Goal: Information Seeking & Learning: Learn about a topic

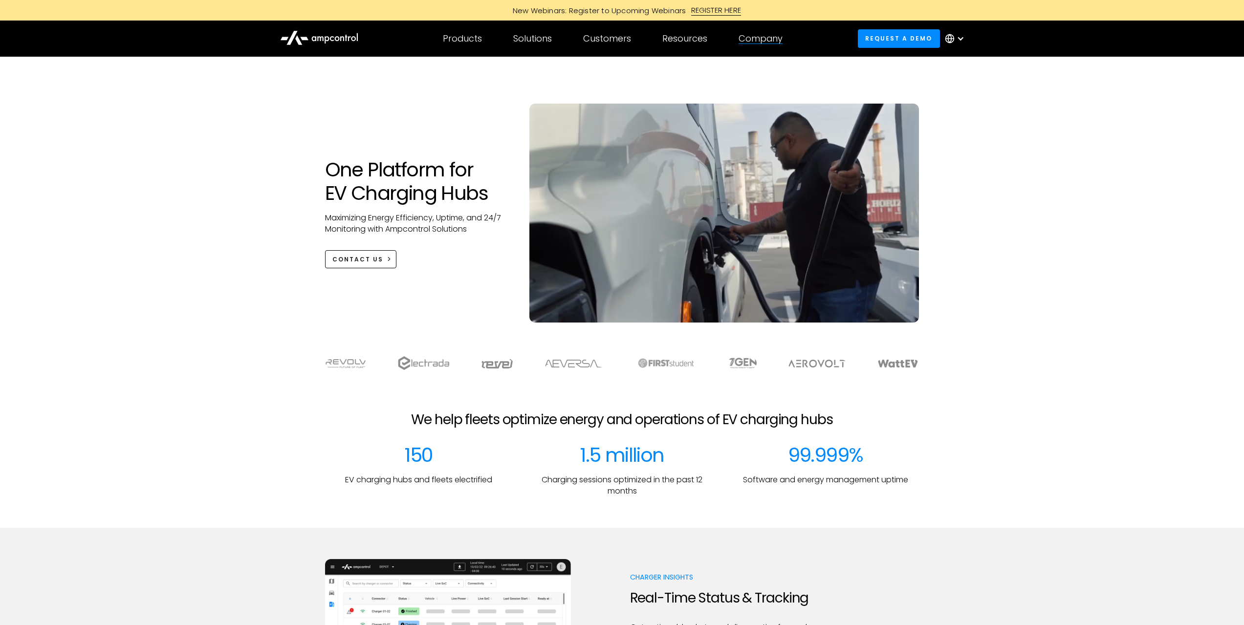
click at [739, 37] on div "Company COMPANY Company news Careers About Contact Us COMPANY NEWS Highlight Am…" at bounding box center [760, 39] width 75 height 34
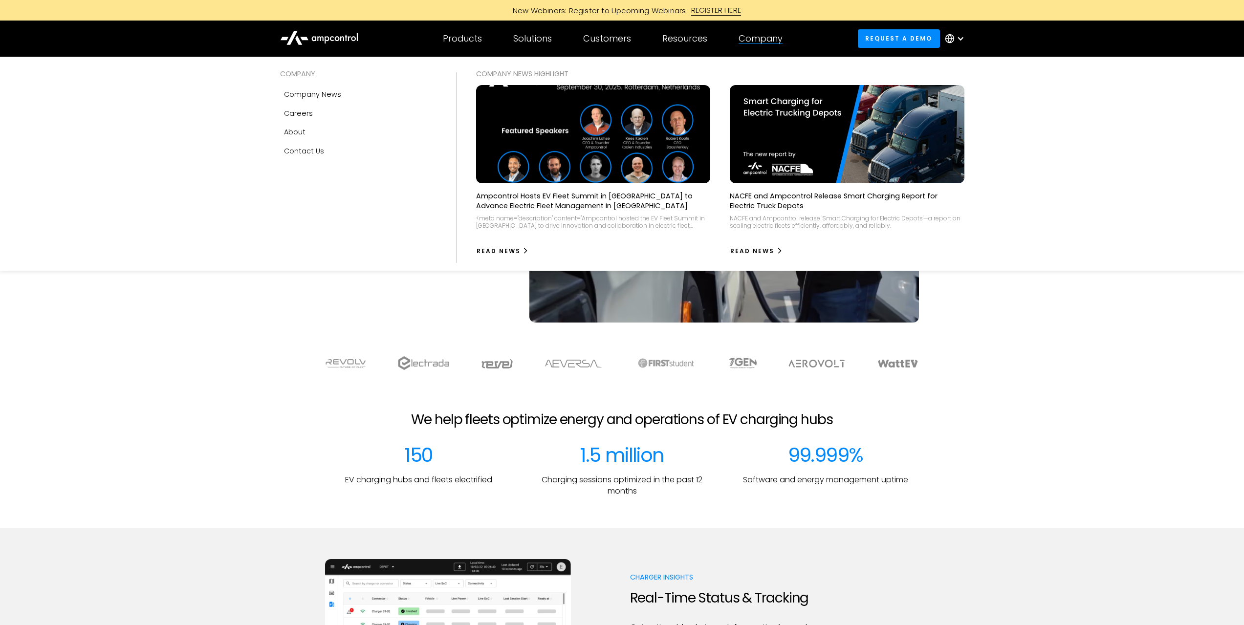
click at [640, 133] on img at bounding box center [593, 134] width 258 height 108
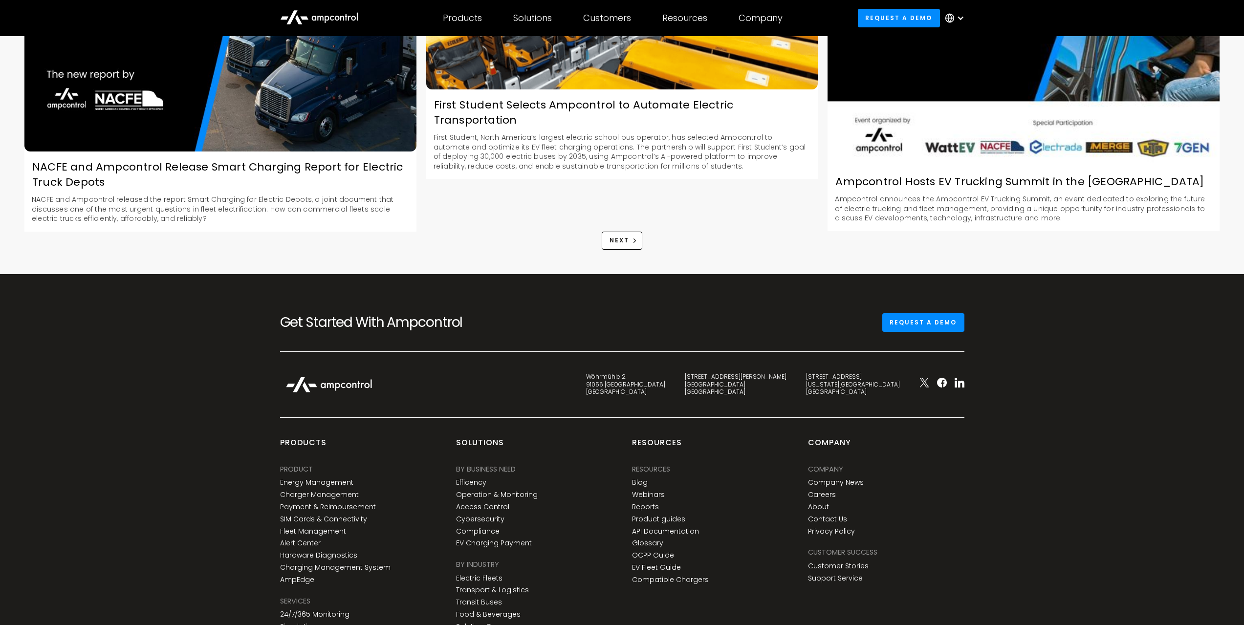
scroll to position [1480, 0]
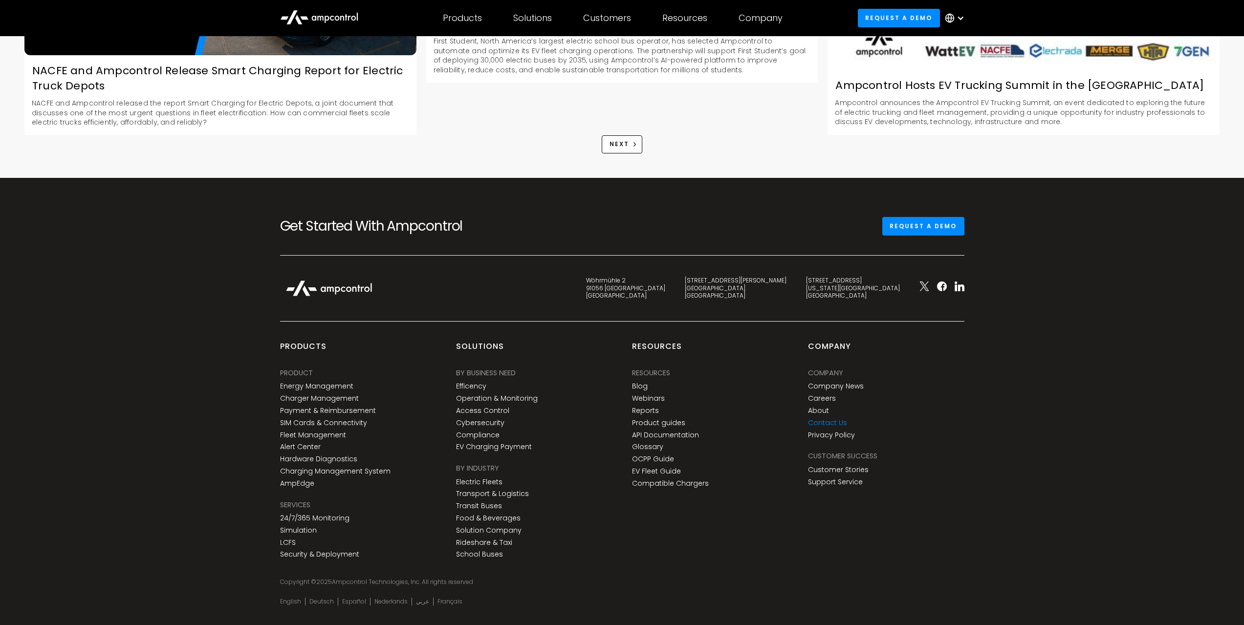
click at [837, 419] on link "Contact Us" at bounding box center [827, 423] width 39 height 8
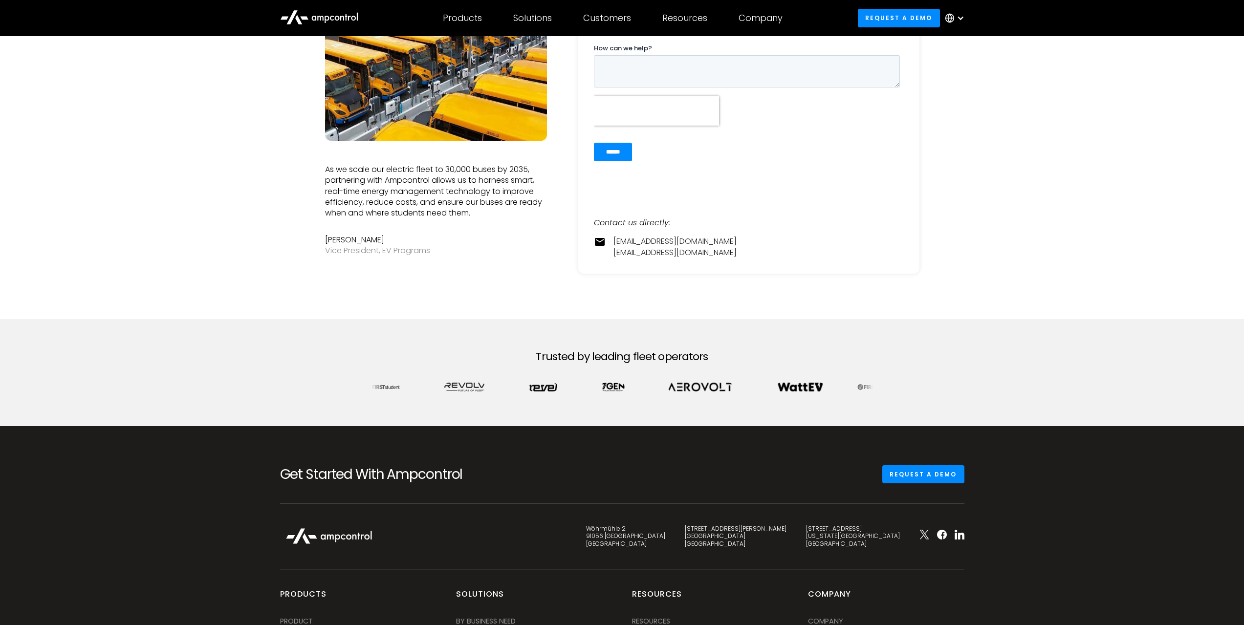
scroll to position [391, 0]
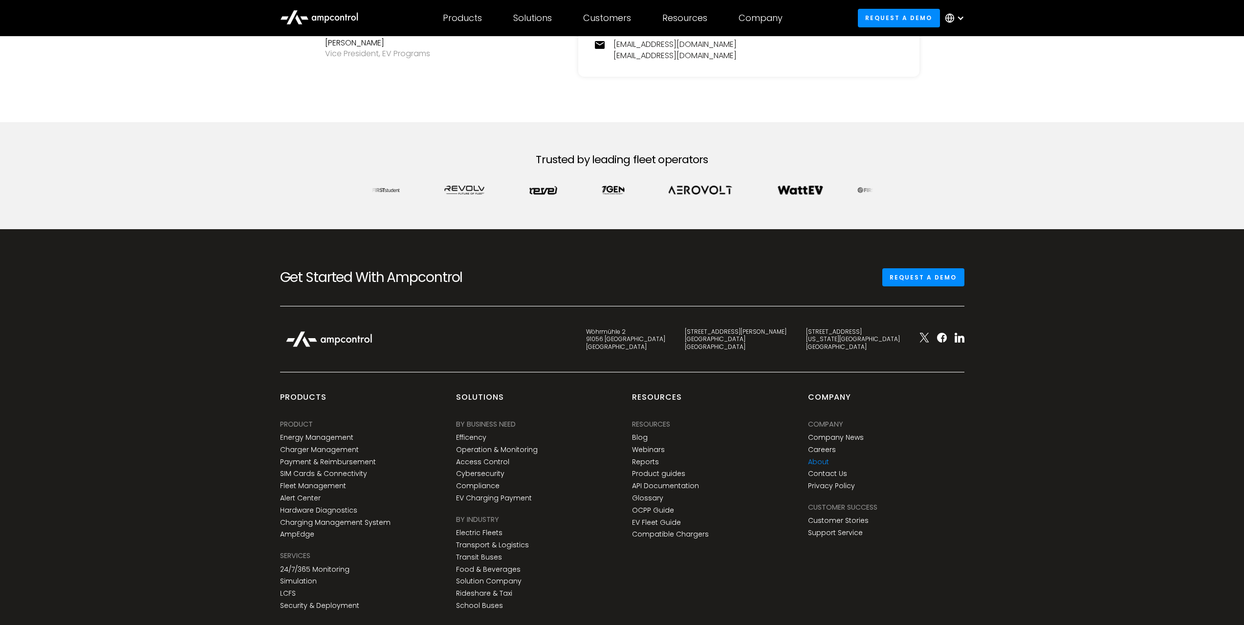
click at [825, 460] on link "About" at bounding box center [818, 462] width 21 height 8
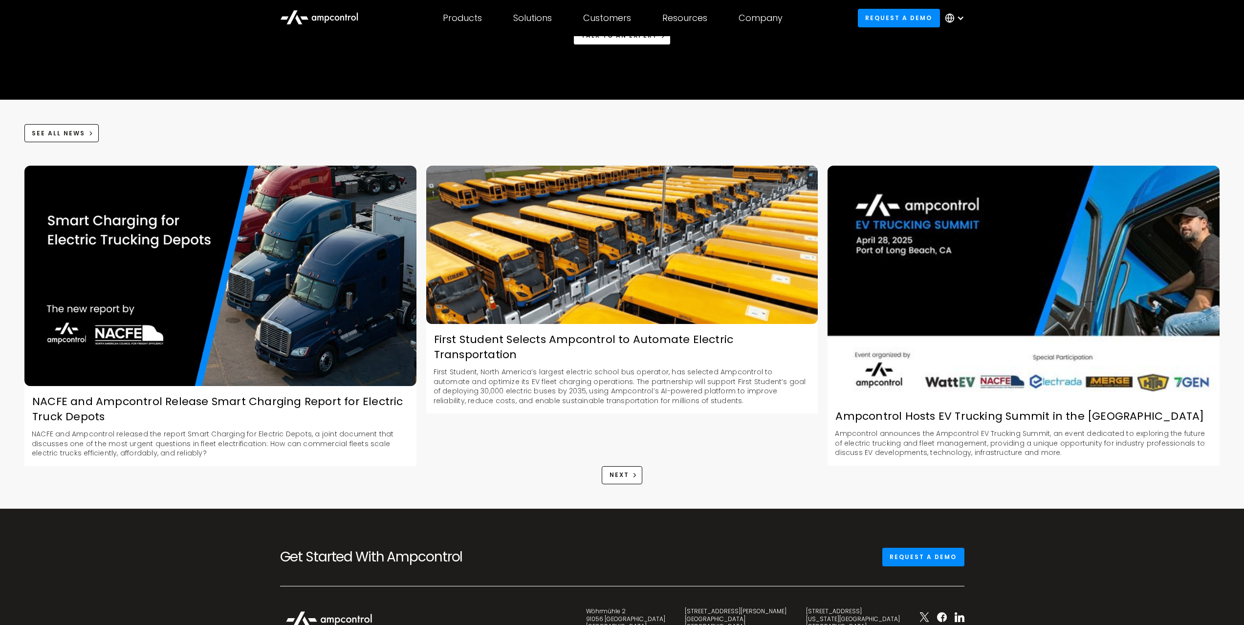
scroll to position [978, 0]
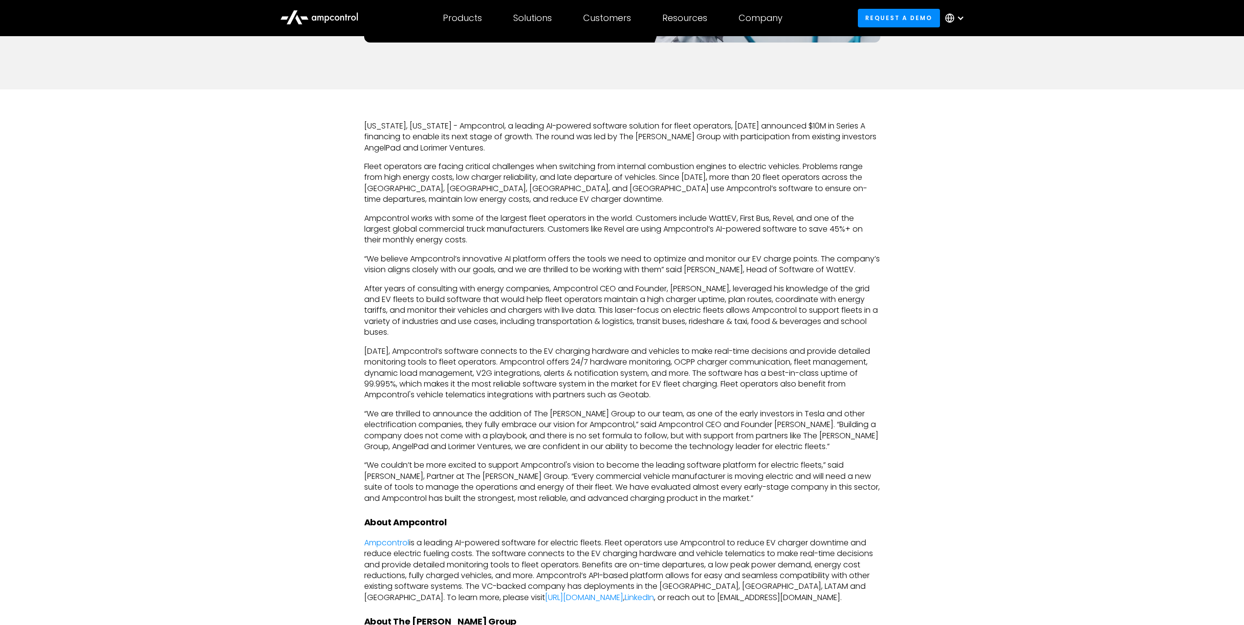
scroll to position [684, 0]
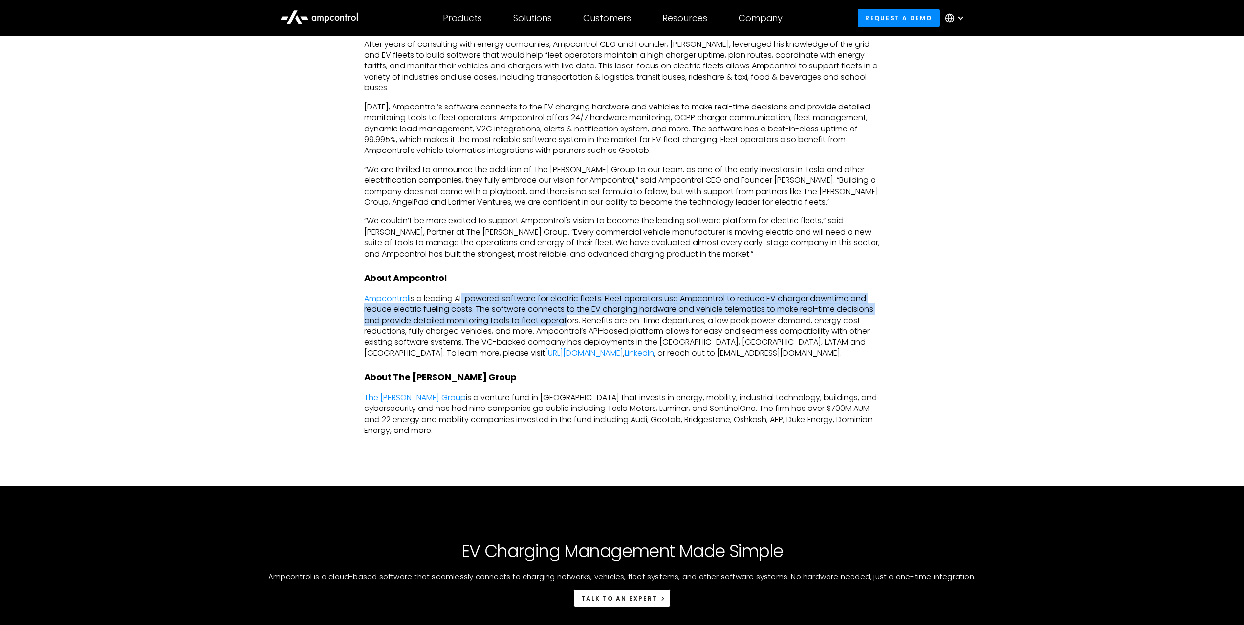
drag, startPoint x: 465, startPoint y: 312, endPoint x: 568, endPoint y: 336, distance: 105.4
click at [568, 336] on p "Ampcontrol is a leading AI-powered software for electric fleets. Fleet operator…" at bounding box center [622, 325] width 516 height 65
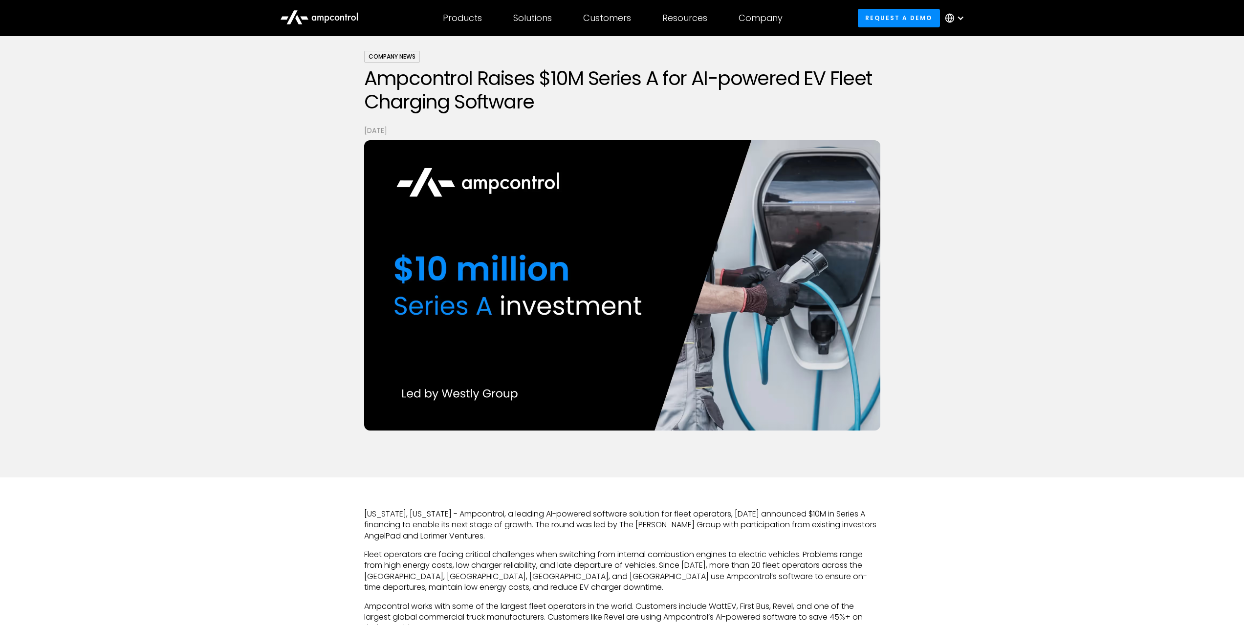
scroll to position [0, 0]
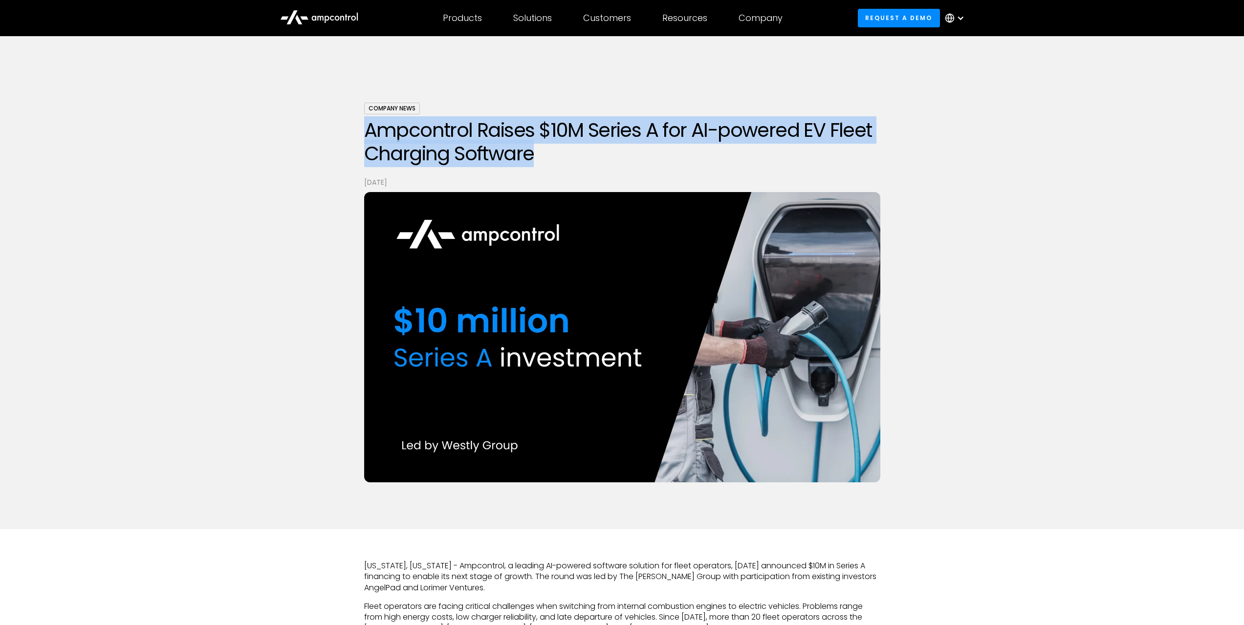
drag, startPoint x: 367, startPoint y: 132, endPoint x: 557, endPoint y: 152, distance: 190.7
click at [557, 152] on h1 "Ampcontrol Raises $10M Series A for AI-powered EV Fleet Charging Software" at bounding box center [622, 141] width 516 height 47
